Goal: Information Seeking & Learning: Learn about a topic

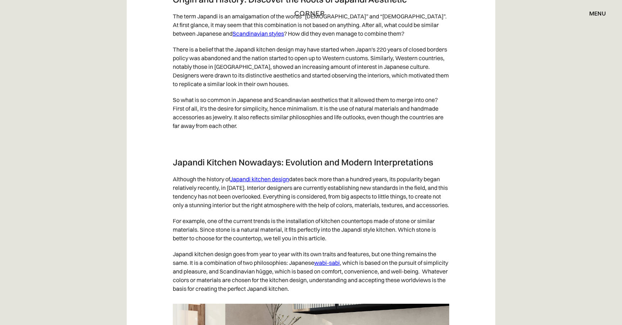
scroll to position [809, 0]
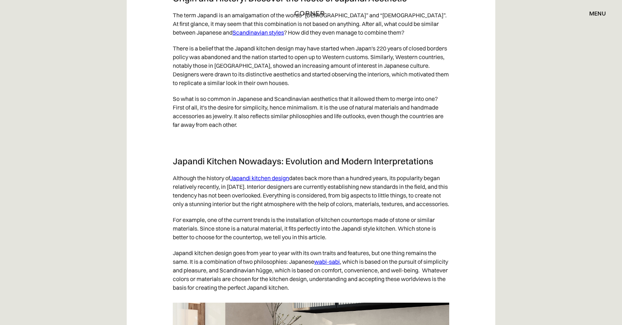
click at [247, 176] on link "Japandi kitchen design" at bounding box center [259, 177] width 59 height 7
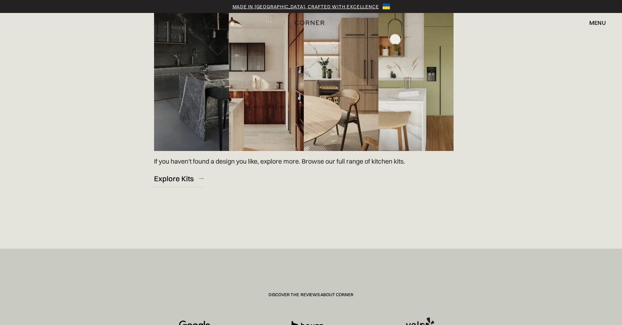
scroll to position [1092, 0]
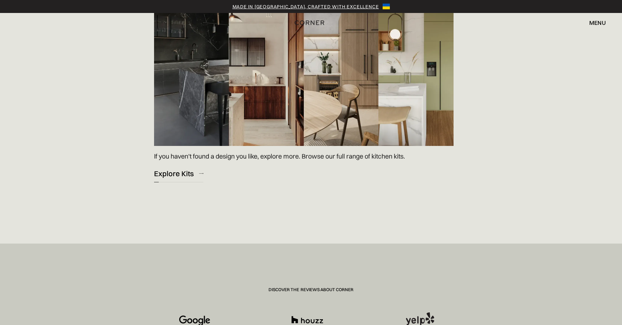
click at [179, 173] on div "Explore Kits" at bounding box center [174, 174] width 40 height 10
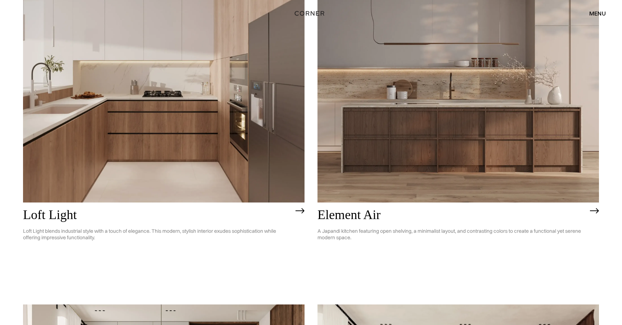
scroll to position [144, 0]
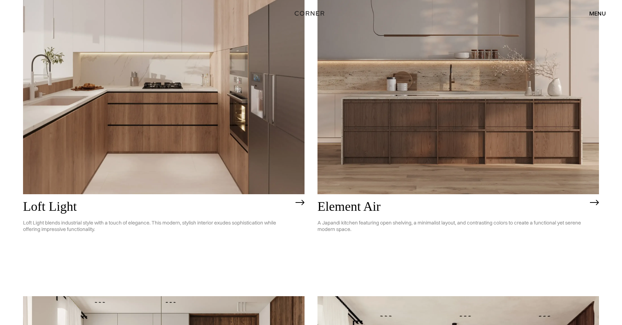
click at [594, 205] on div "Element Air A Japandi kitchen featuring open shelving, a minimalist layout, and…" at bounding box center [459, 218] width 282 height 49
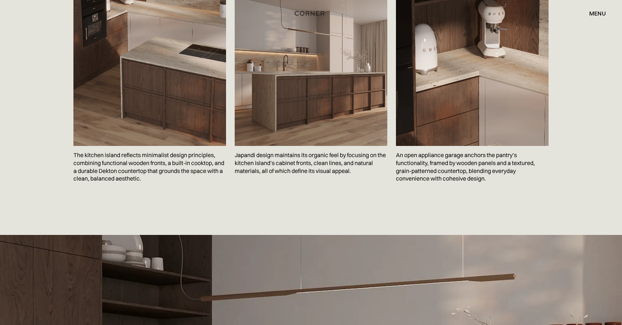
scroll to position [1245, 0]
